Goal: Task Accomplishment & Management: Complete application form

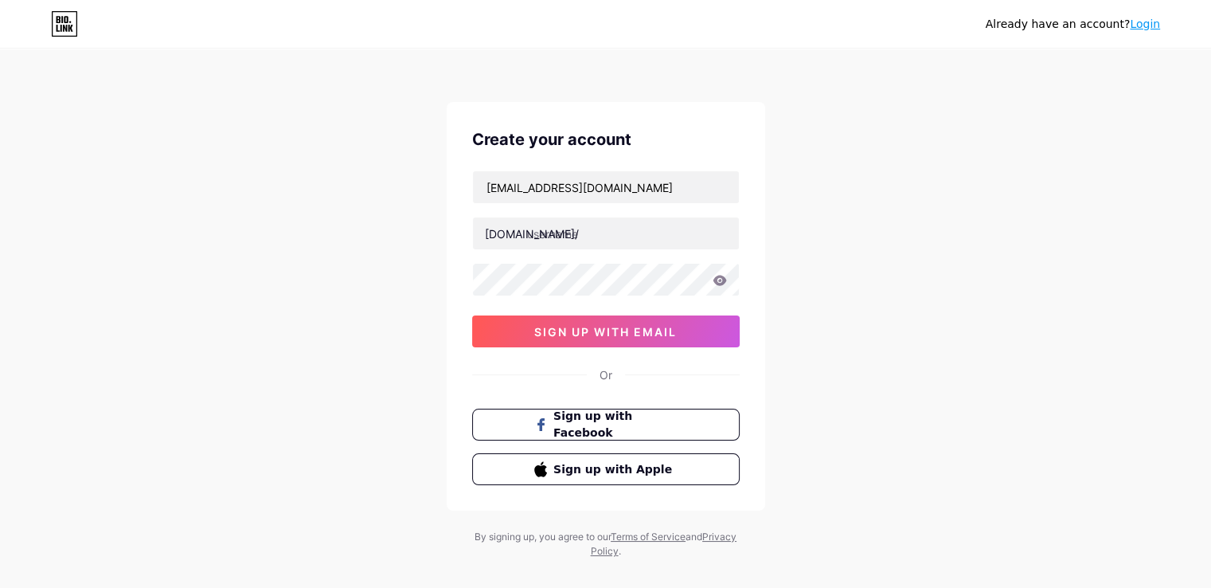
click at [0, 206] on div "Already have an account? Login Create your account [EMAIL_ADDRESS][DOMAIN_NAME]…" at bounding box center [605, 304] width 1211 height 609
click at [536, 240] on input "text" at bounding box center [606, 233] width 266 height 32
type input "lilybrown"
click at [222, 136] on div "Already have an account? Login Create your account [EMAIL_ADDRESS][DOMAIN_NAME]…" at bounding box center [605, 304] width 1211 height 609
click at [362, 158] on div "Already have an account? Login Create your account [EMAIL_ADDRESS][DOMAIN_NAME]…" at bounding box center [605, 304] width 1211 height 609
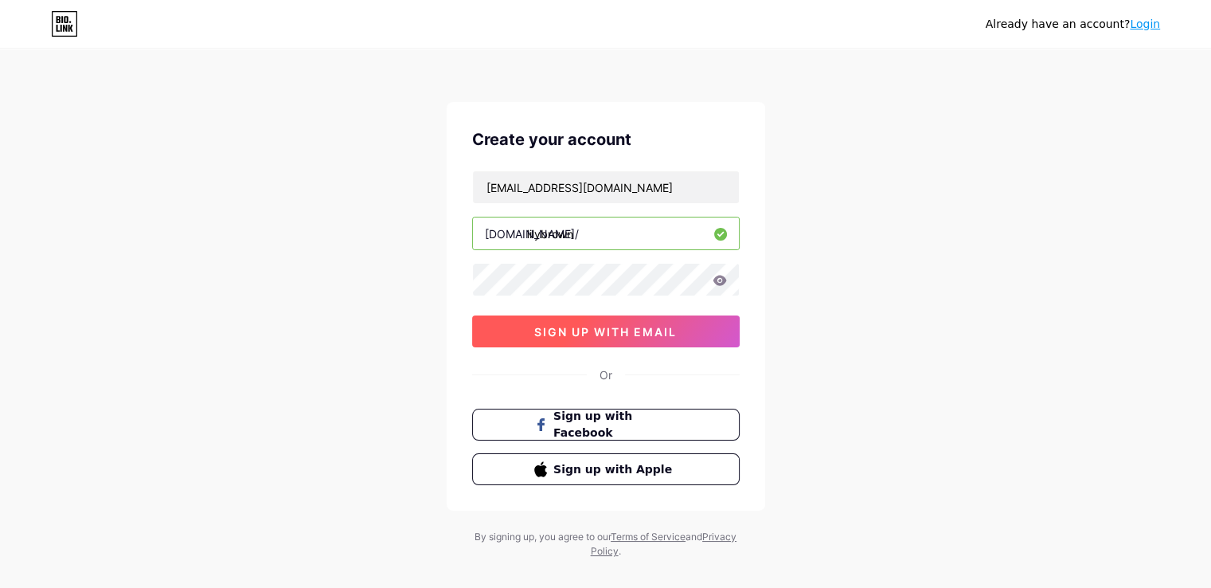
click at [553, 331] on span "sign up with email" at bounding box center [605, 332] width 143 height 14
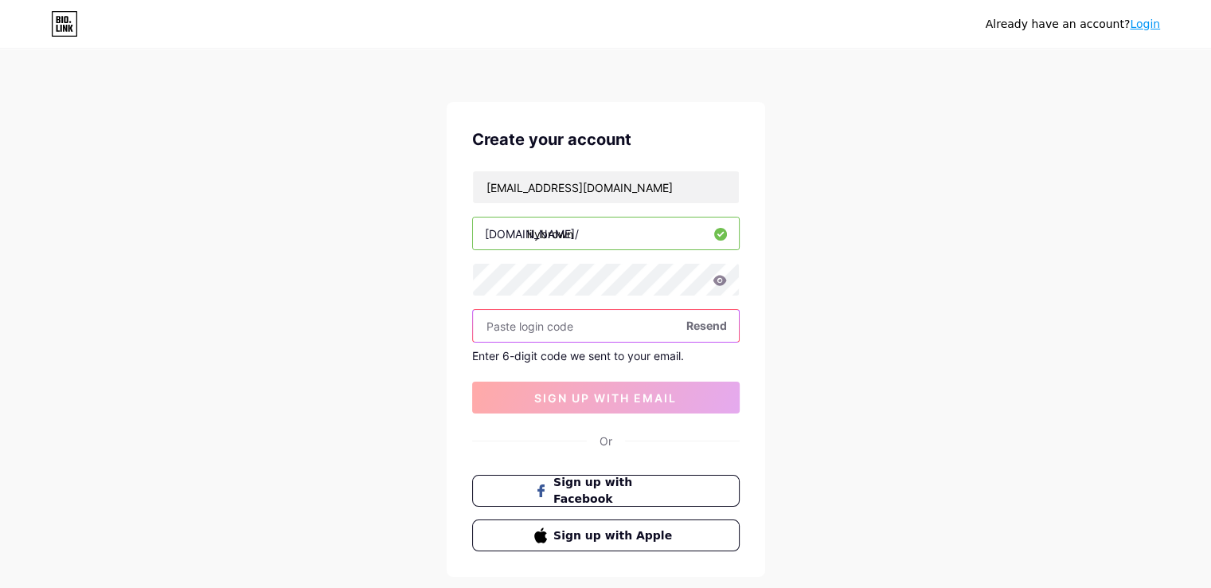
paste input "971532"
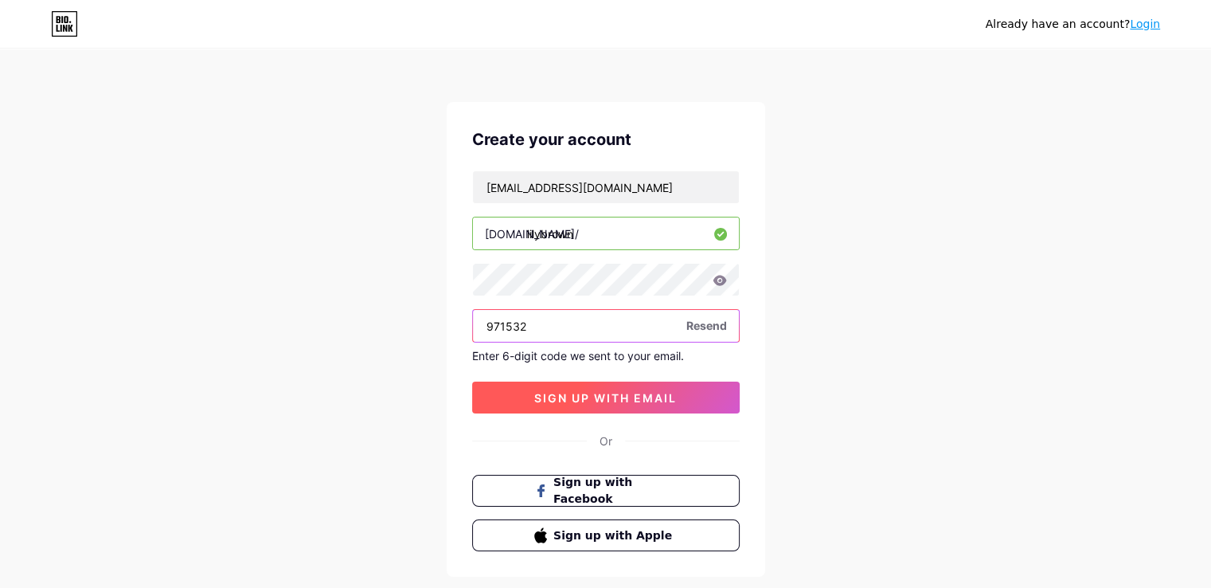
type input "971532"
click at [565, 402] on span "sign up with email" at bounding box center [605, 398] width 143 height 14
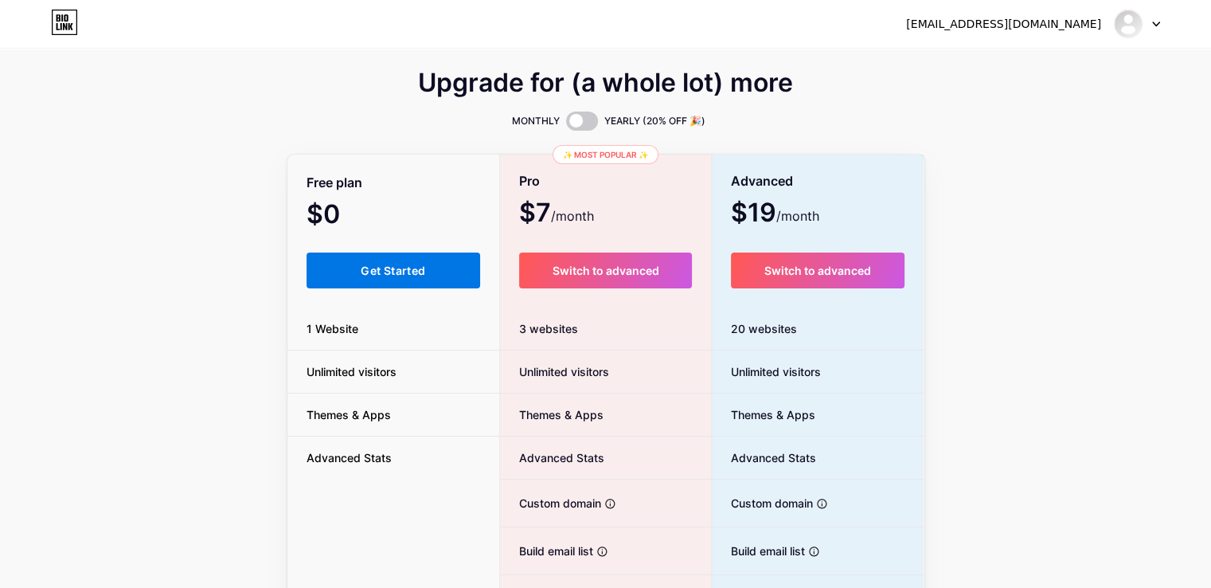
click at [398, 282] on button "Get Started" at bounding box center [394, 270] width 174 height 36
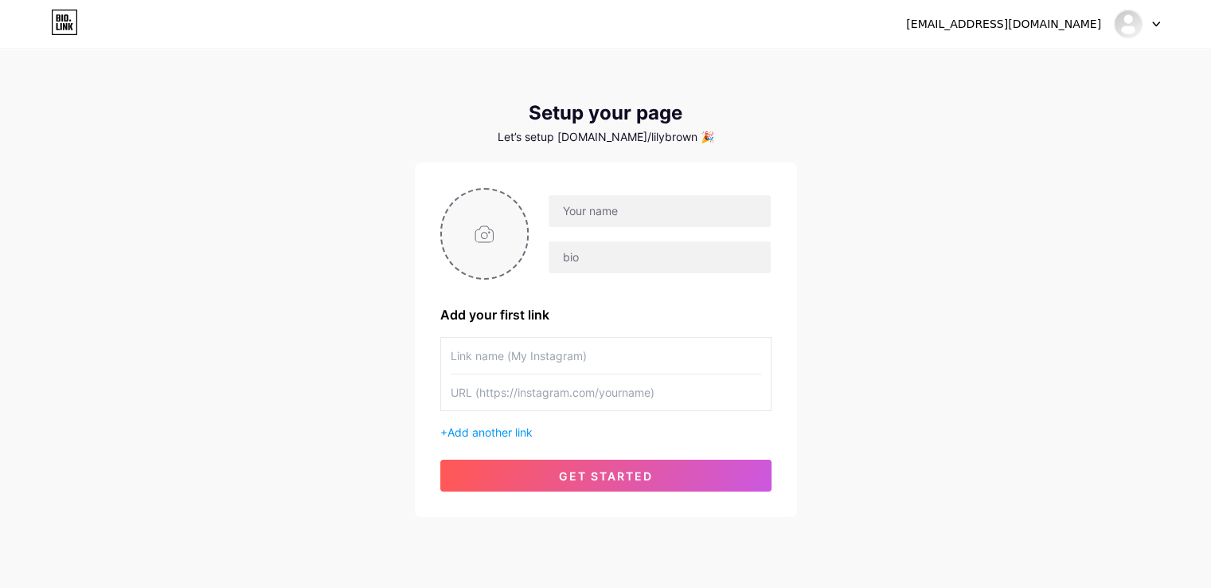
click at [512, 231] on input "file" at bounding box center [485, 234] width 86 height 88
type input "C:\fakepath\ebook publisher UK.png"
click at [573, 221] on input "text" at bounding box center [659, 211] width 221 height 32
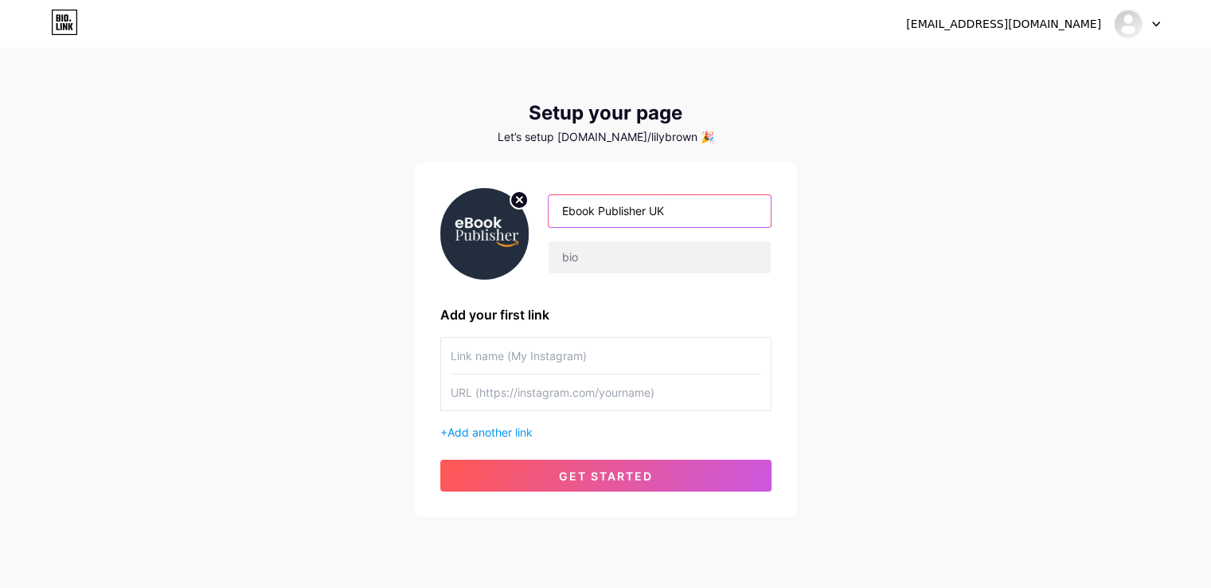
type input "Ebook Publisher UK"
click at [596, 234] on div "Ebook Publisher UK" at bounding box center [650, 234] width 242 height 80
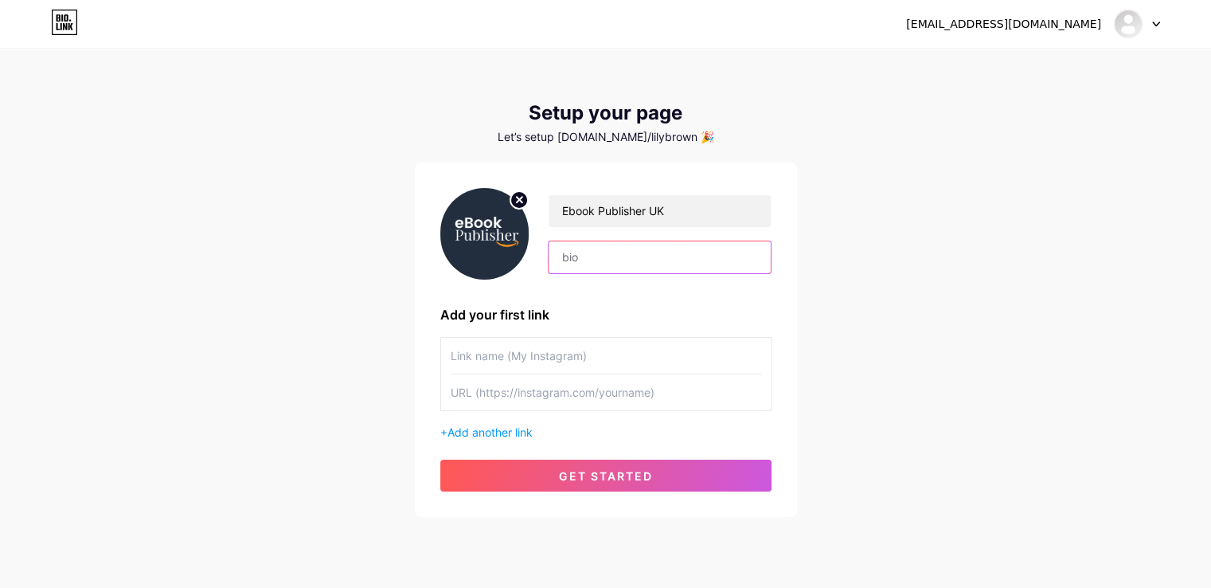
click at [599, 260] on input "text" at bounding box center [659, 257] width 221 height 32
click at [499, 405] on input "text" at bounding box center [606, 392] width 311 height 36
paste input "[URL][DOMAIN_NAME]"
type input "[URL][DOMAIN_NAME]"
click at [516, 354] on input "text" at bounding box center [606, 356] width 311 height 36
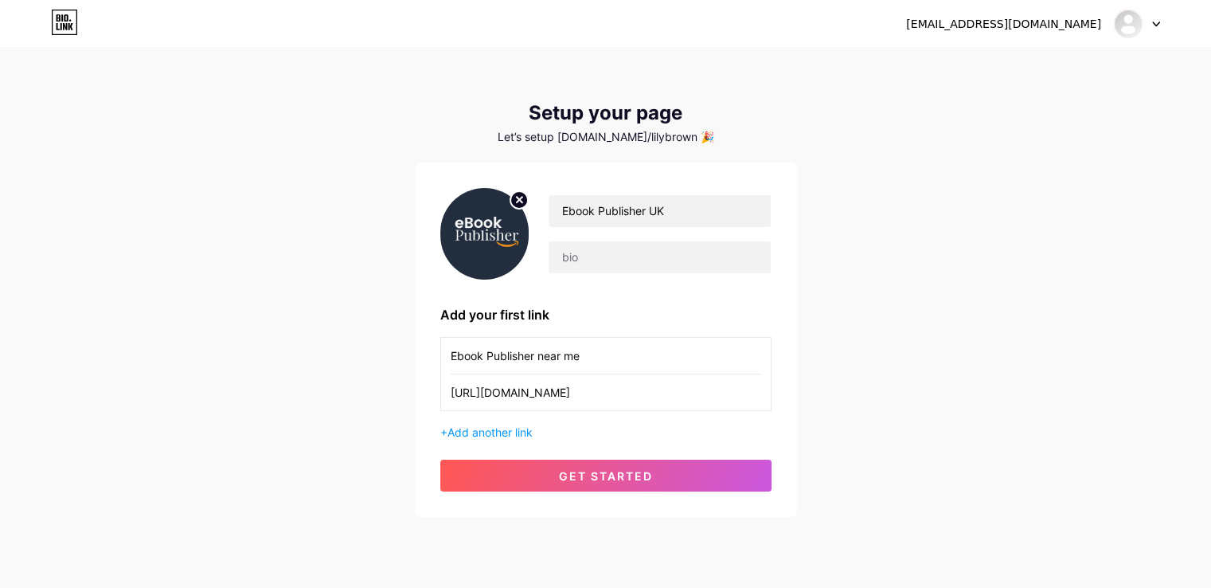
type input "Ebook Publisher near me"
click at [194, 295] on div "[EMAIL_ADDRESS][DOMAIN_NAME] Dashboard Logout Setup your page Let’s setup [DOMA…" at bounding box center [605, 284] width 1211 height 568
click at [938, 338] on div "[EMAIL_ADDRESS][DOMAIN_NAME] Dashboard Logout Setup your page Let’s setup [DOMA…" at bounding box center [605, 284] width 1211 height 568
click at [589, 259] on input "text" at bounding box center [659, 257] width 221 height 32
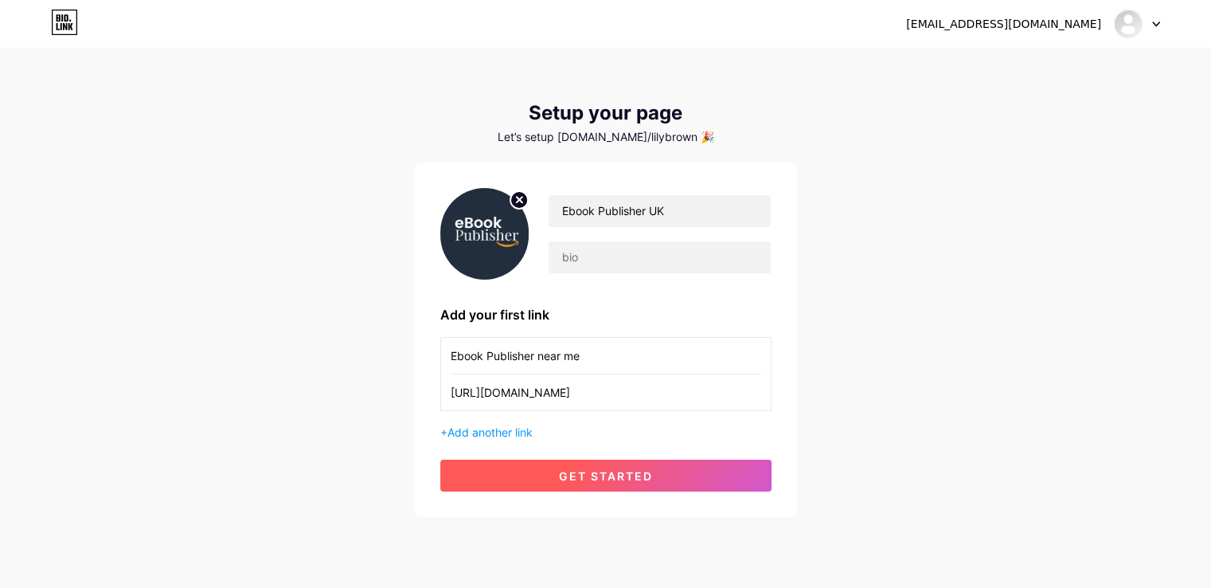
click at [655, 467] on button "get started" at bounding box center [605, 476] width 331 height 32
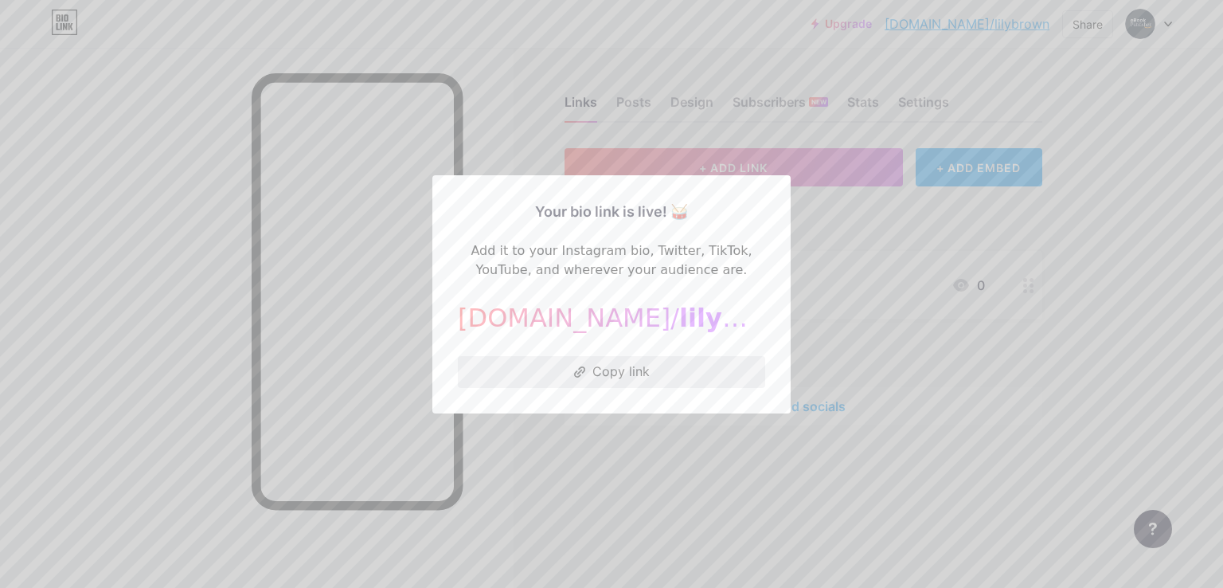
click at [615, 377] on button "Copy link" at bounding box center [611, 372] width 307 height 32
